Goal: Transaction & Acquisition: Download file/media

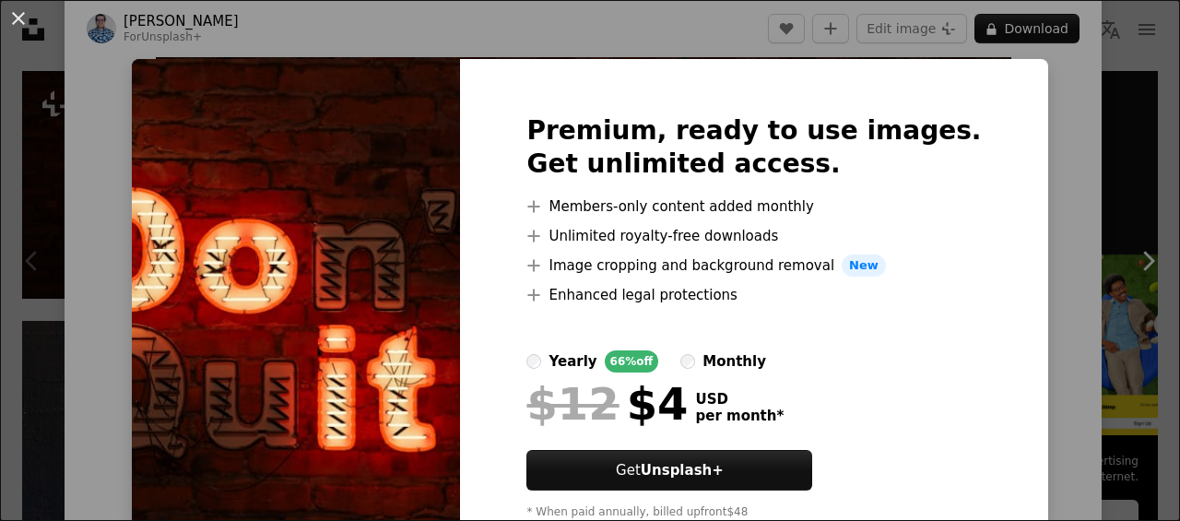
click at [1042, 127] on div "An X shape Premium, ready to use images. Get unlimited access. A plus sign Memb…" at bounding box center [590, 260] width 1180 height 521
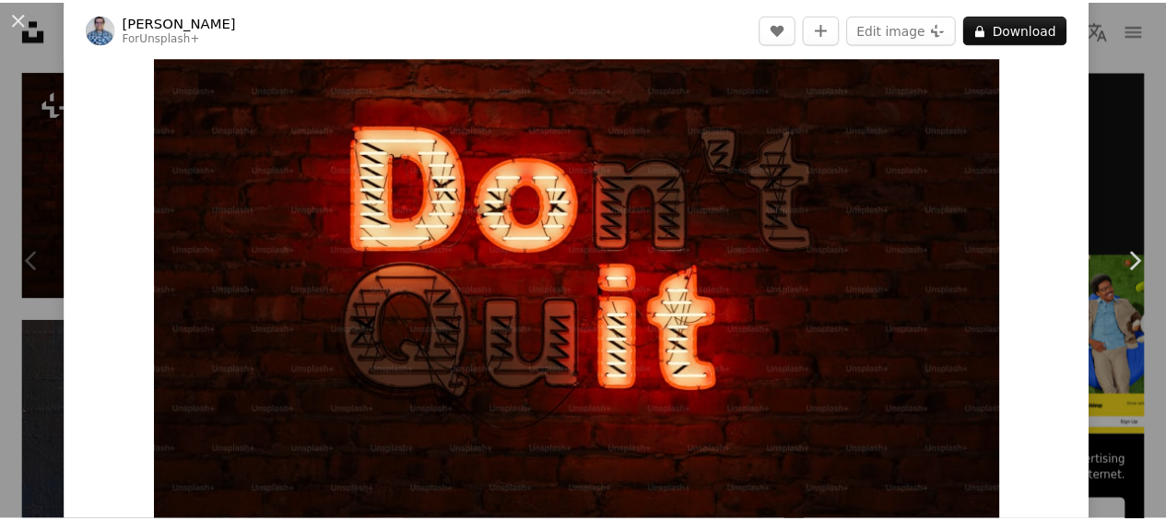
scroll to position [85, 0]
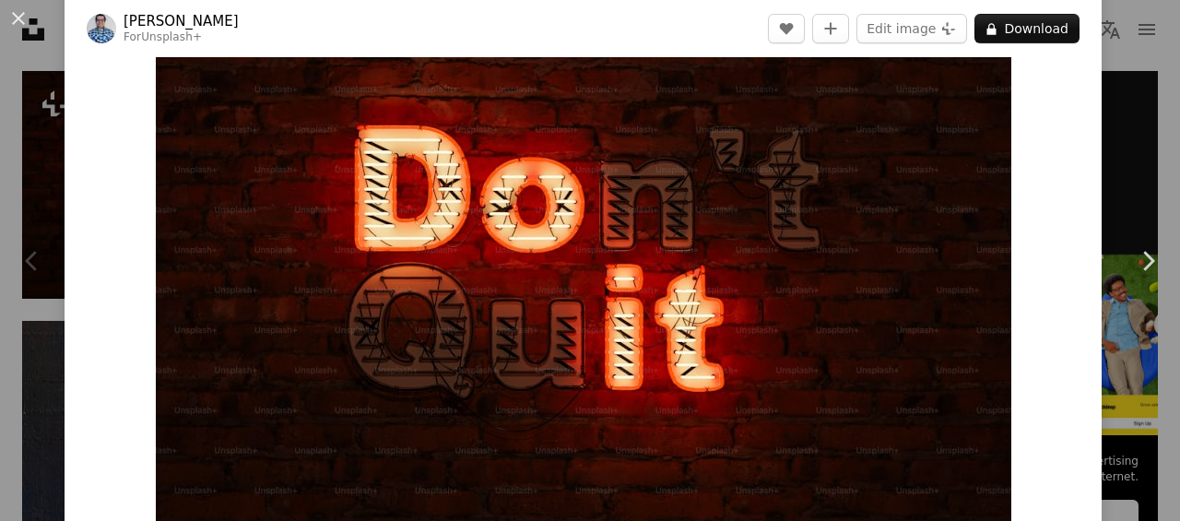
click at [13, 18] on button "An X shape" at bounding box center [18, 18] width 22 height 22
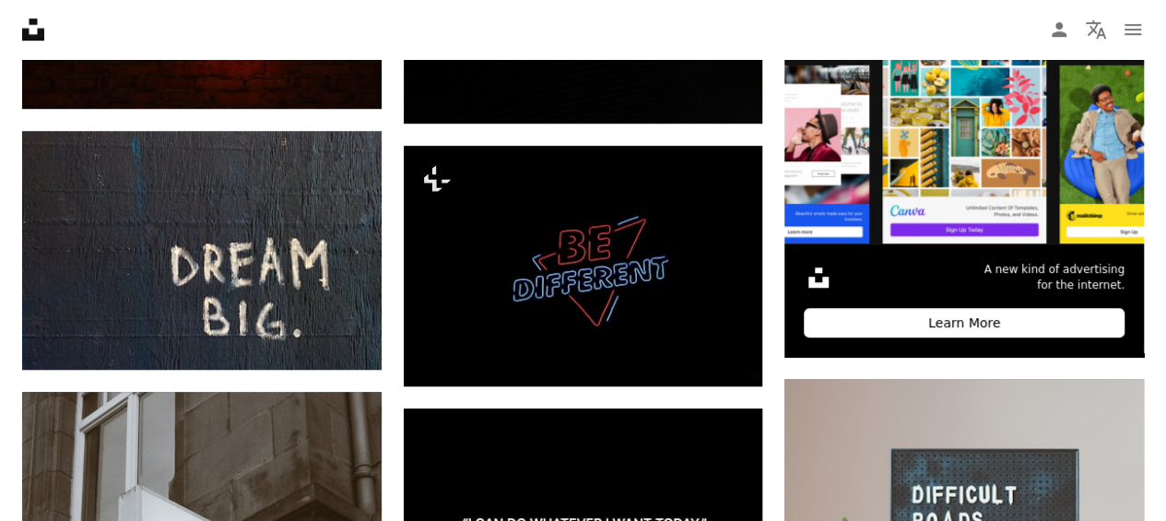
scroll to position [625, 0]
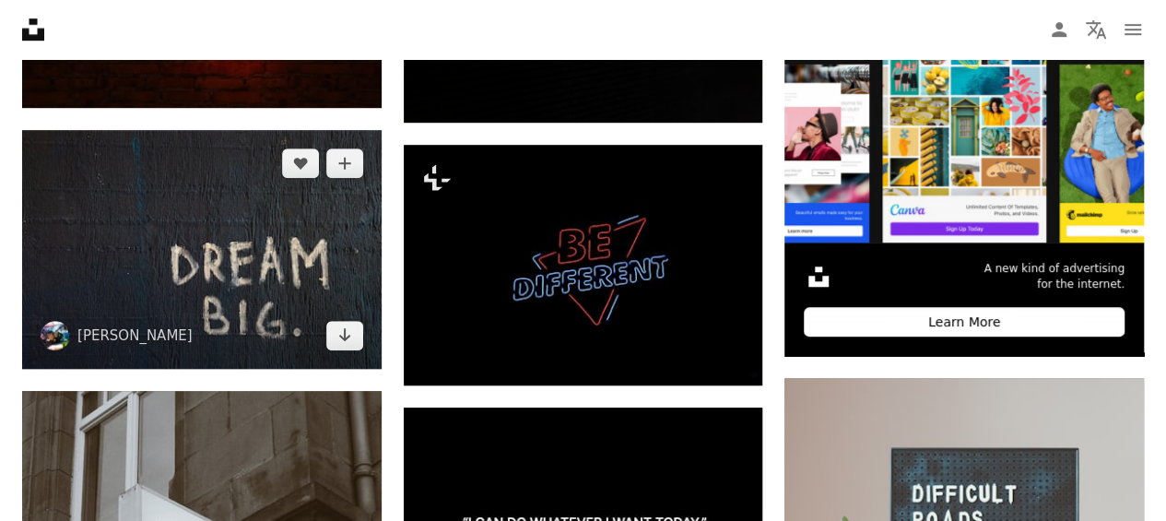
click at [312, 245] on img at bounding box center [201, 249] width 359 height 239
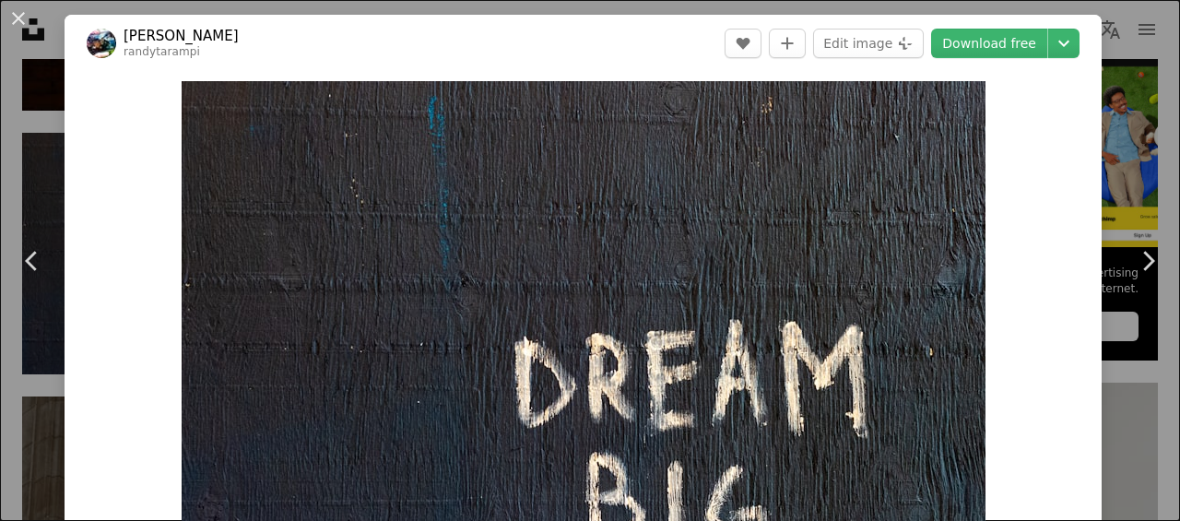
click at [22, 20] on button "An X shape" at bounding box center [18, 18] width 22 height 22
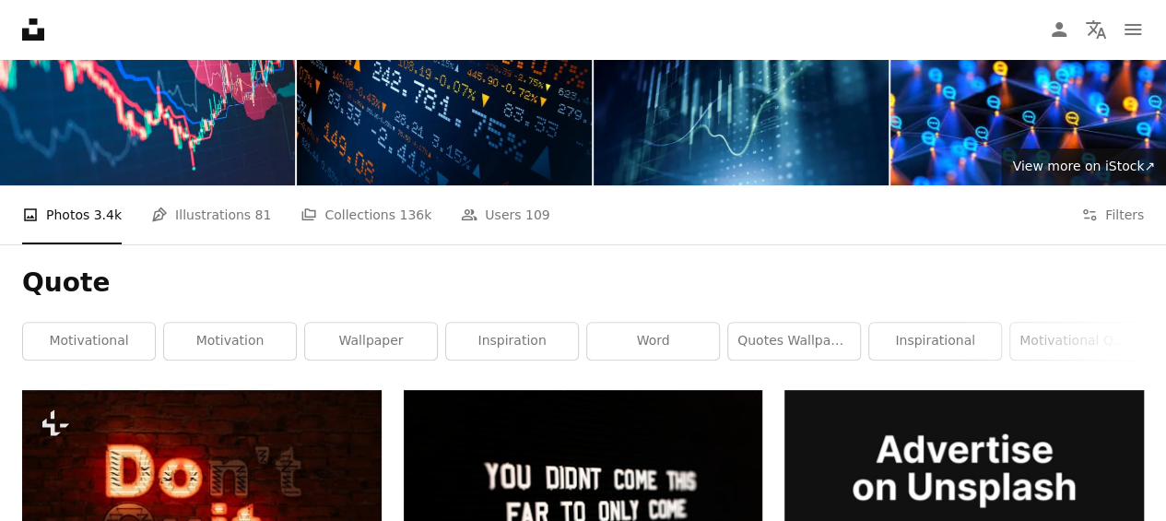
scroll to position [118, 0]
click at [238, 340] on link "motivation" at bounding box center [230, 341] width 132 height 37
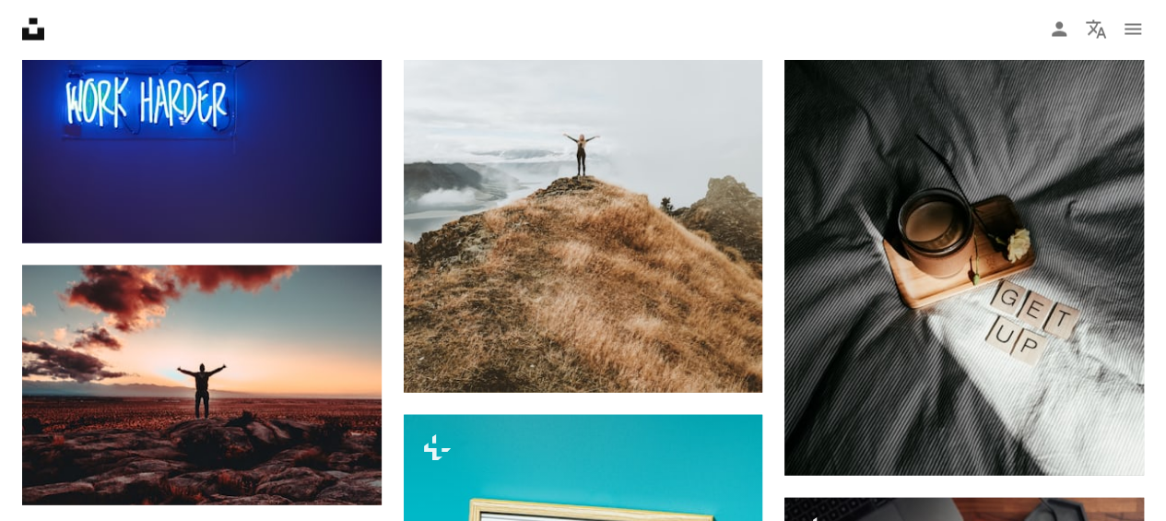
scroll to position [1854, 0]
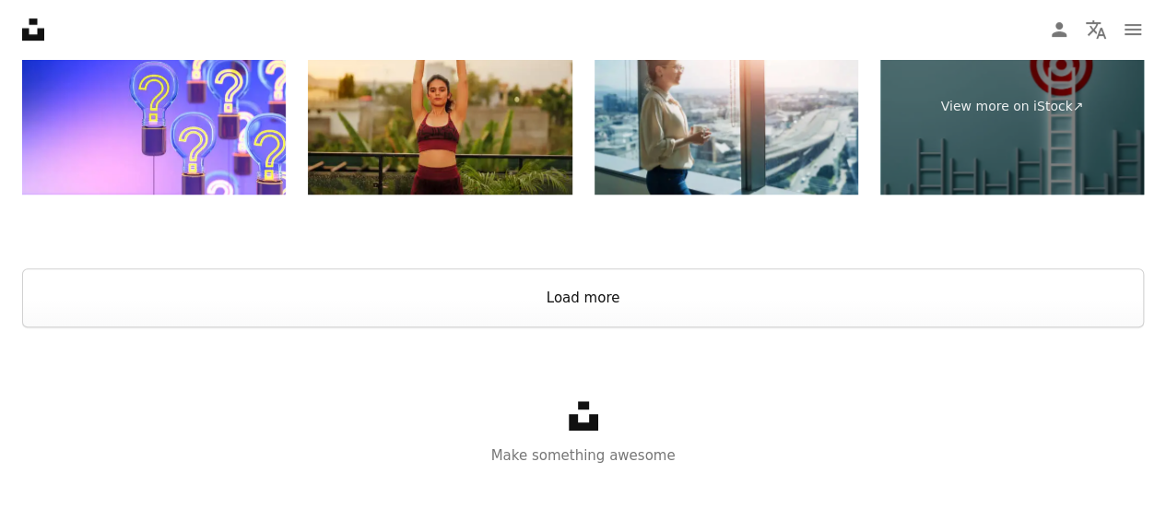
click at [1064, 312] on button "Load more" at bounding box center [583, 297] width 1122 height 59
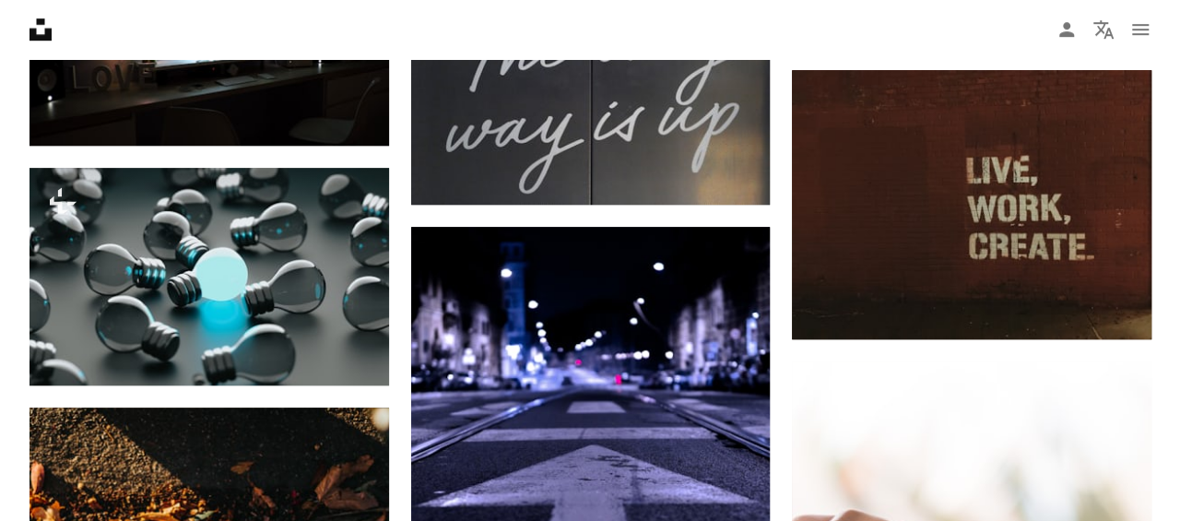
scroll to position [7641, 0]
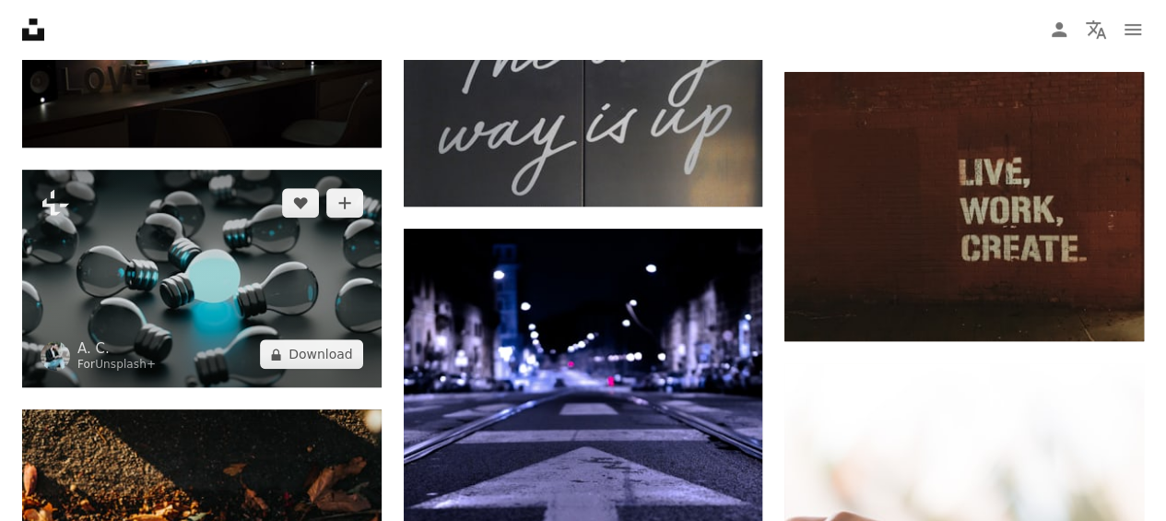
click at [222, 247] on img at bounding box center [201, 279] width 359 height 218
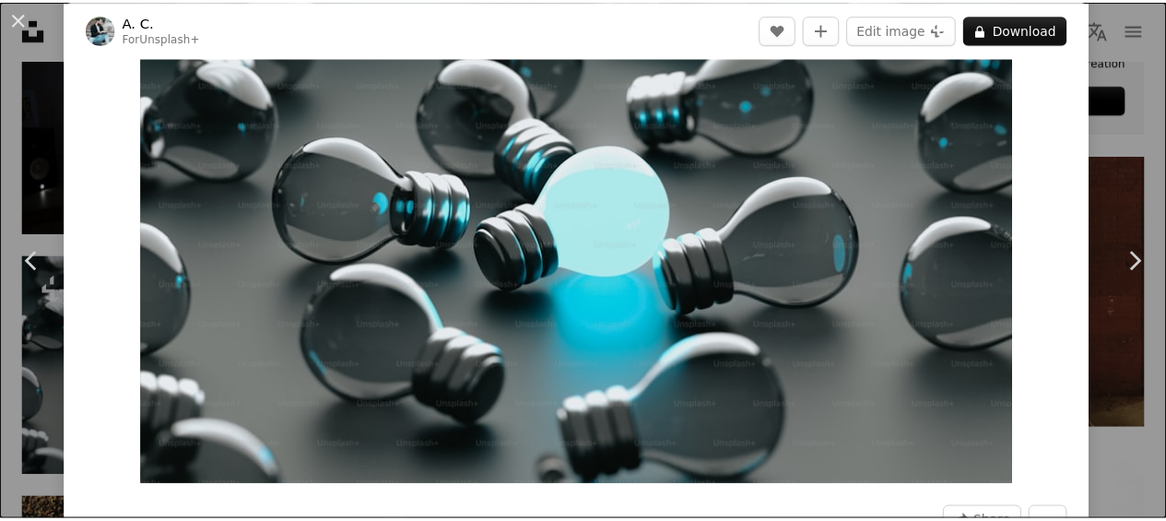
scroll to position [131, 0]
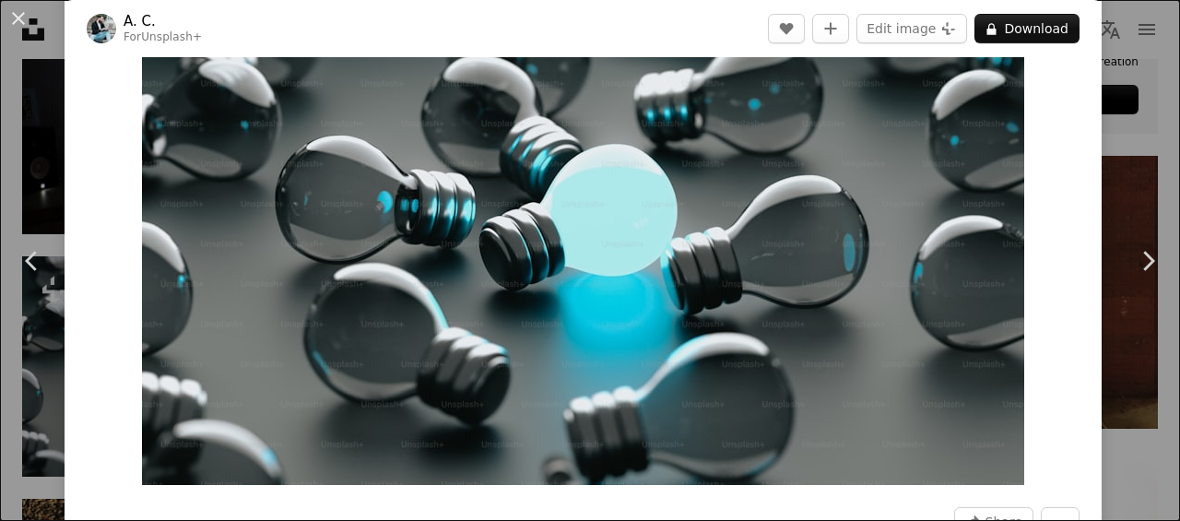
click at [18, 18] on button "An X shape" at bounding box center [18, 18] width 22 height 22
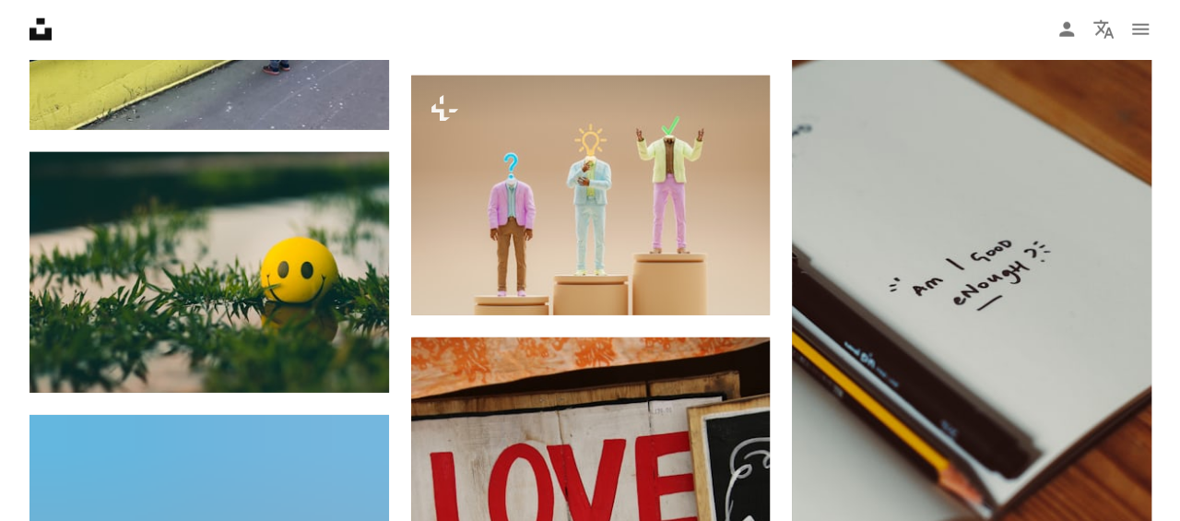
scroll to position [9354, 0]
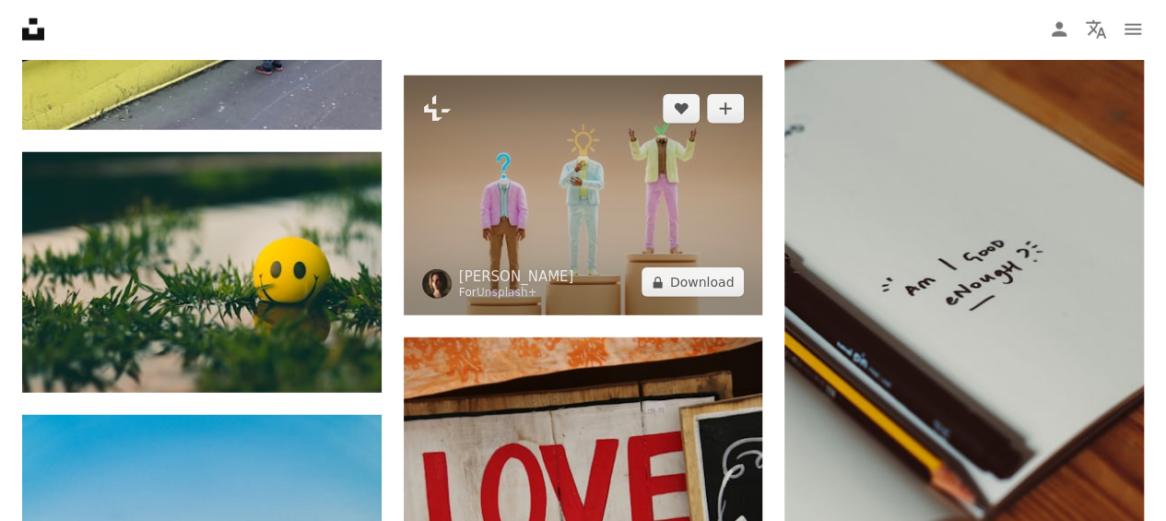
click at [694, 220] on img at bounding box center [583, 196] width 359 height 240
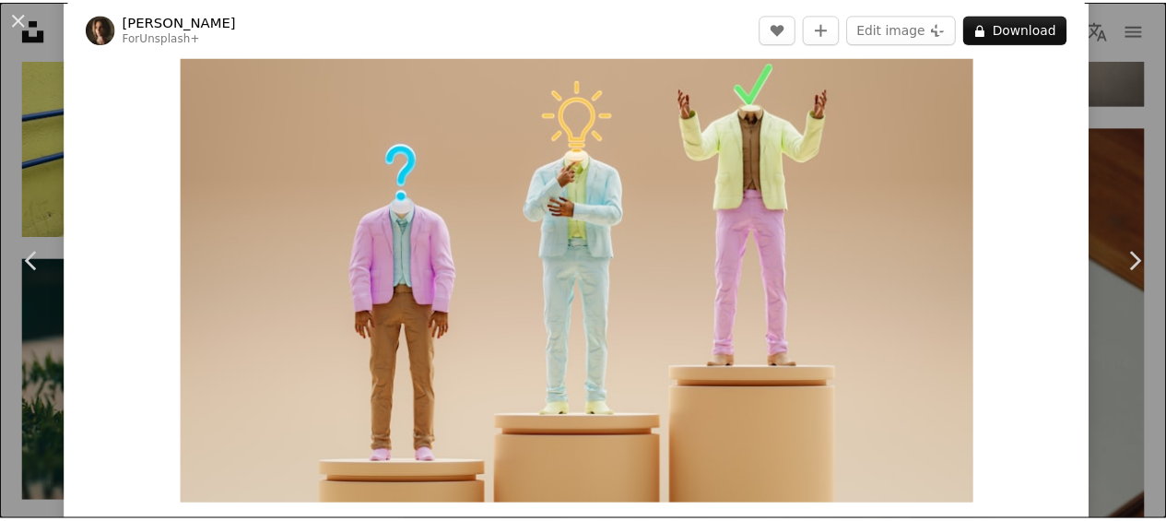
scroll to position [112, 0]
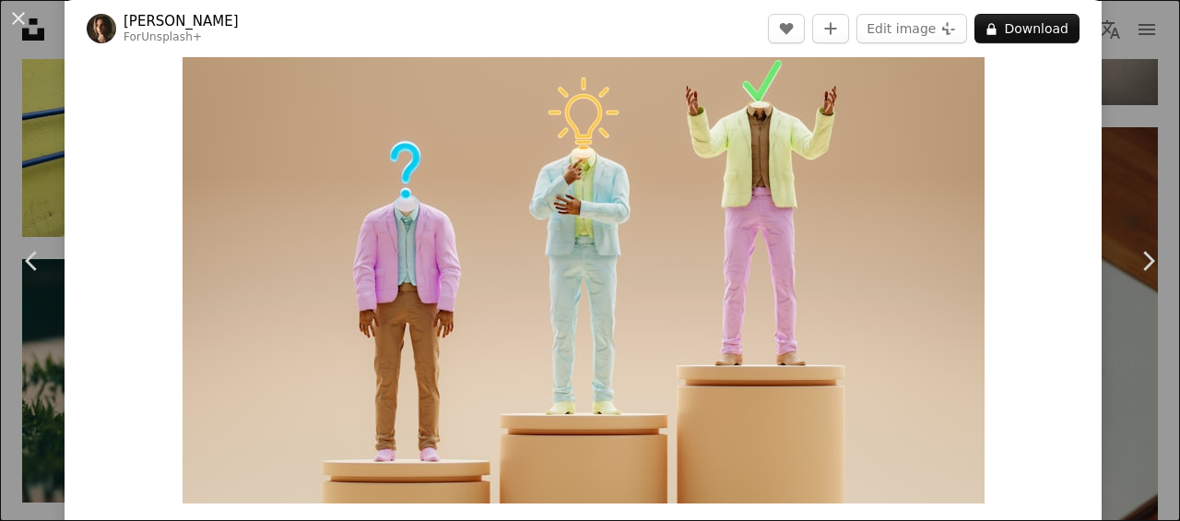
click at [22, 29] on button "An X shape" at bounding box center [18, 18] width 22 height 22
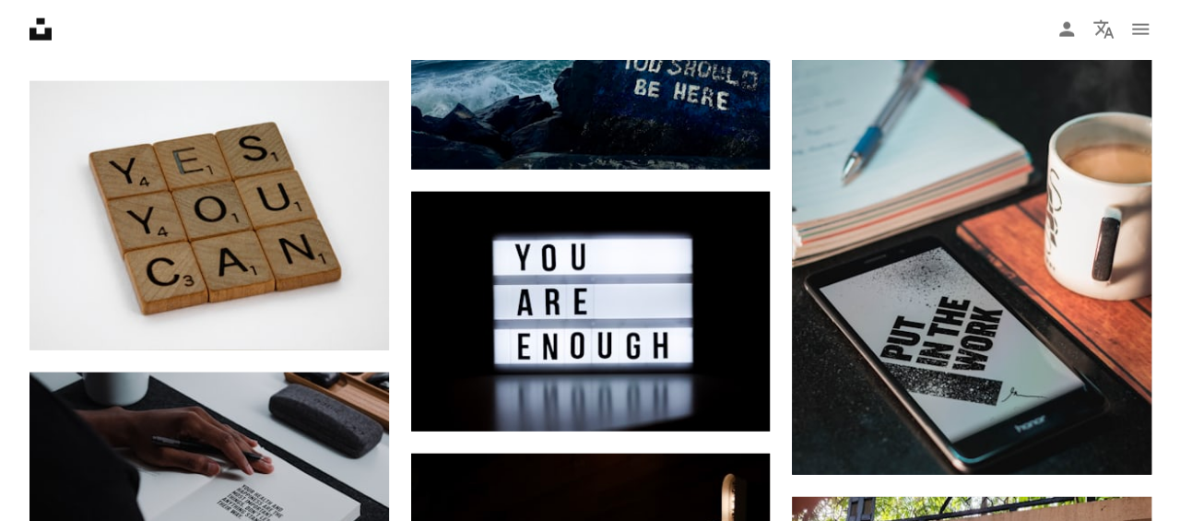
scroll to position [12709, 0]
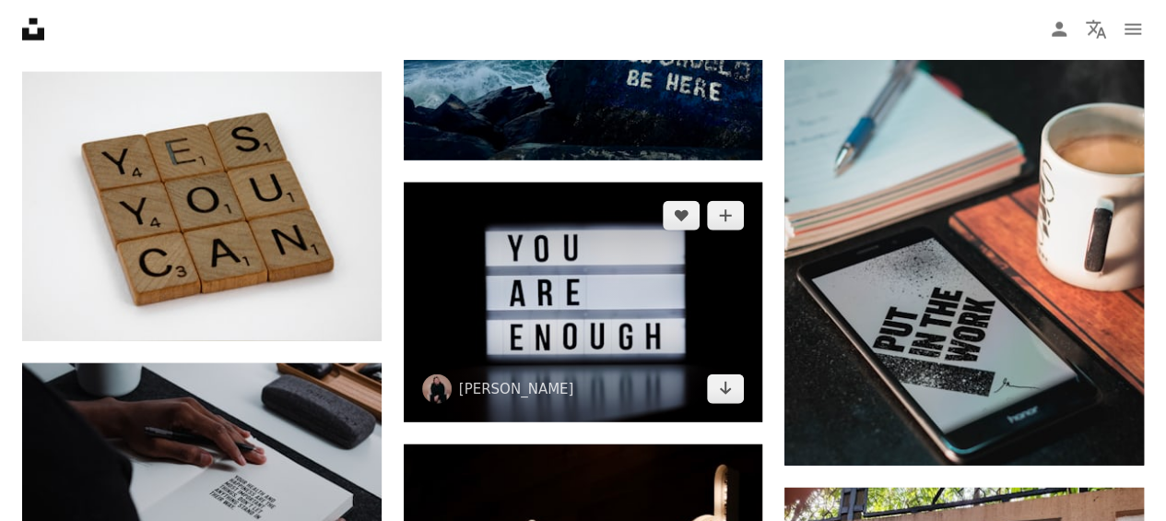
click at [677, 305] on img at bounding box center [583, 303] width 359 height 240
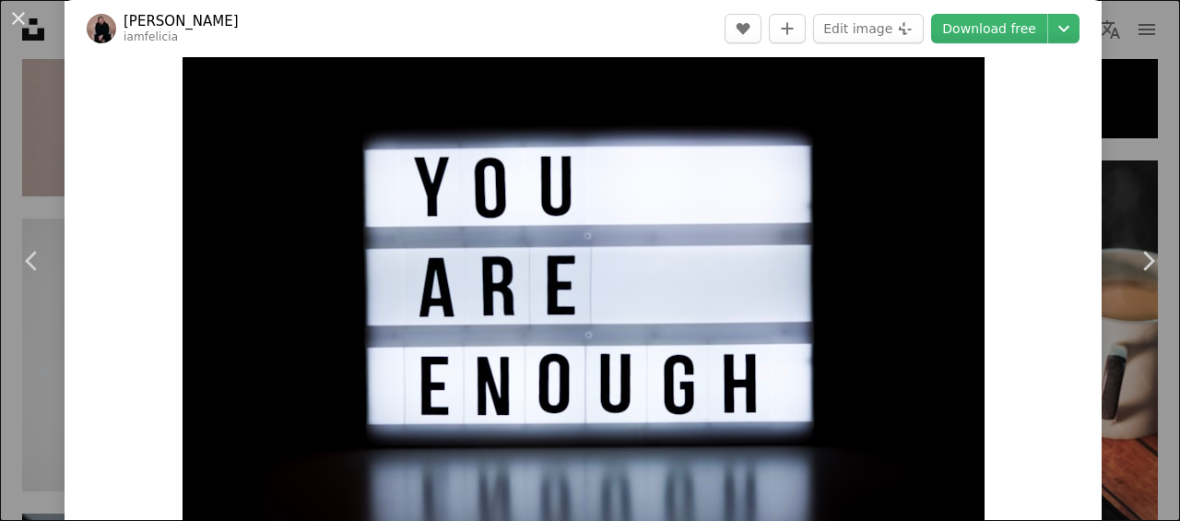
scroll to position [41, 0]
click at [986, 33] on link "Download free" at bounding box center [989, 28] width 116 height 29
